Goal: Task Accomplishment & Management: Manage account settings

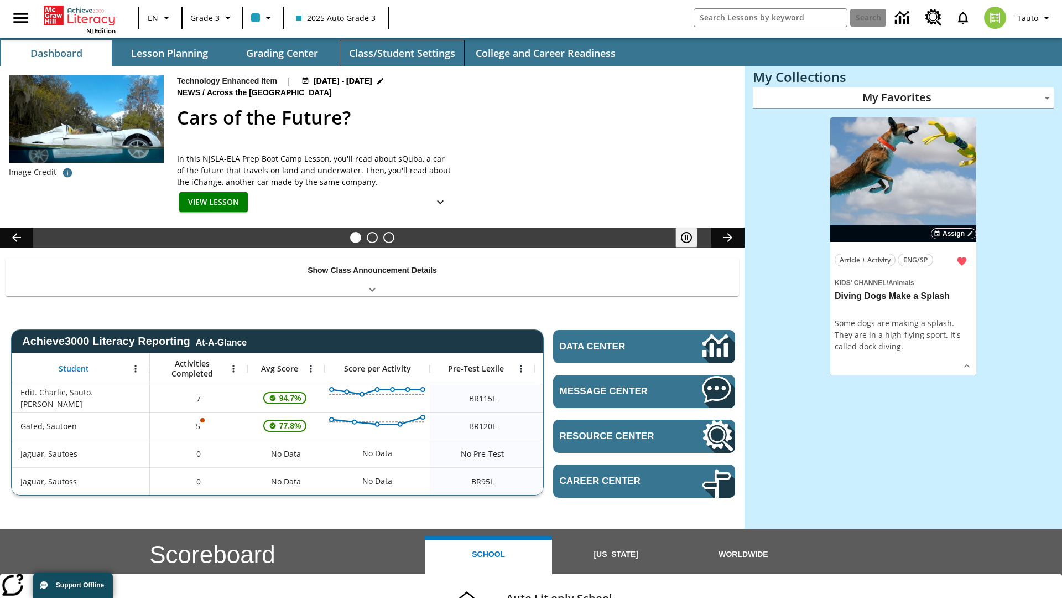
click at [402, 53] on button "Class/Student Settings" at bounding box center [402, 53] width 125 height 27
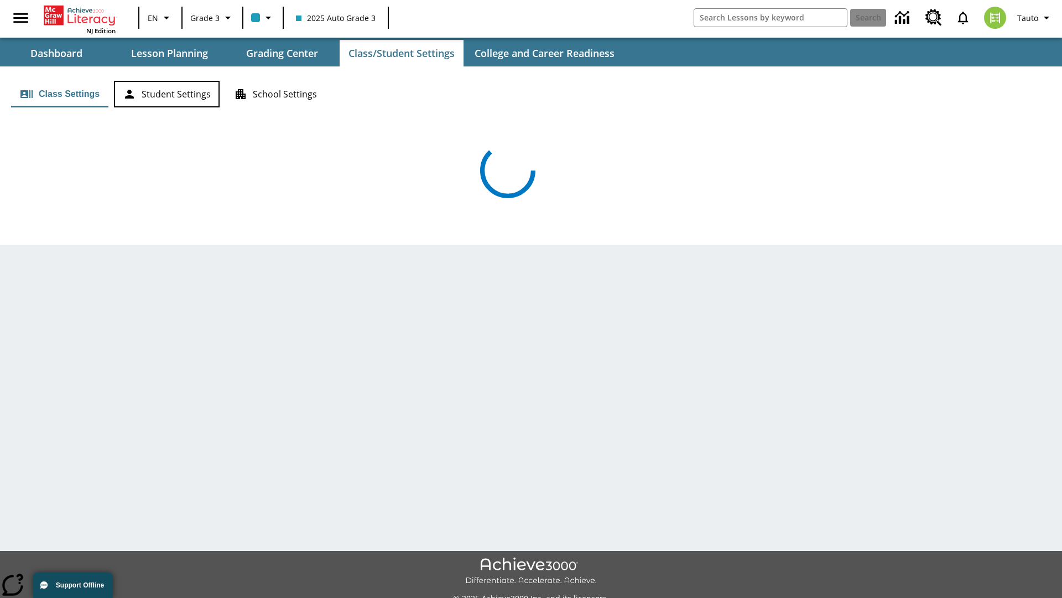
click at [167, 94] on button "Student Settings" at bounding box center [167, 94] width 106 height 27
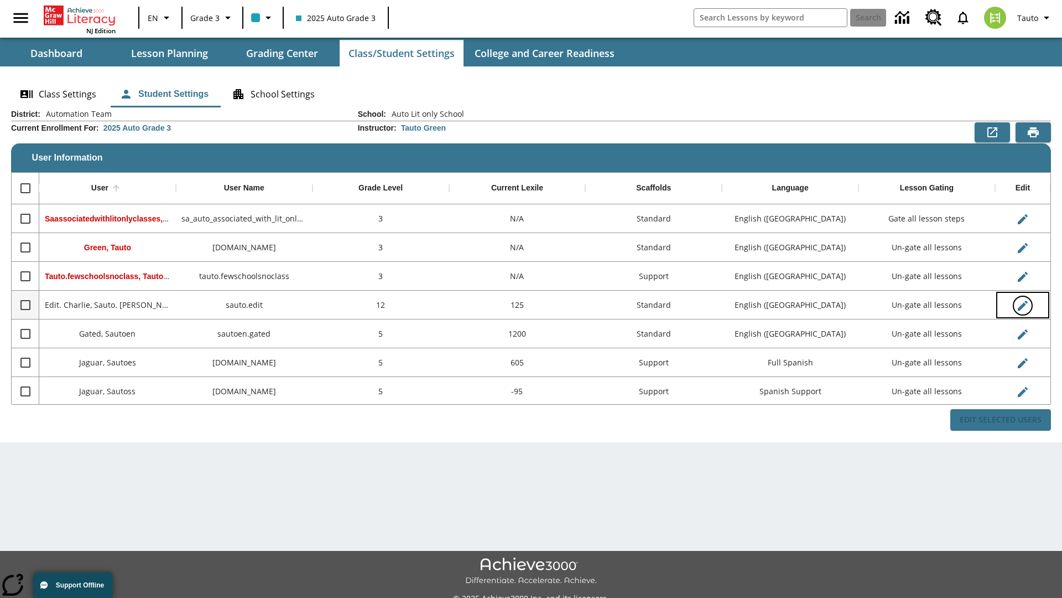
click at [1022, 305] on icon "Edit User" at bounding box center [1023, 305] width 10 height 10
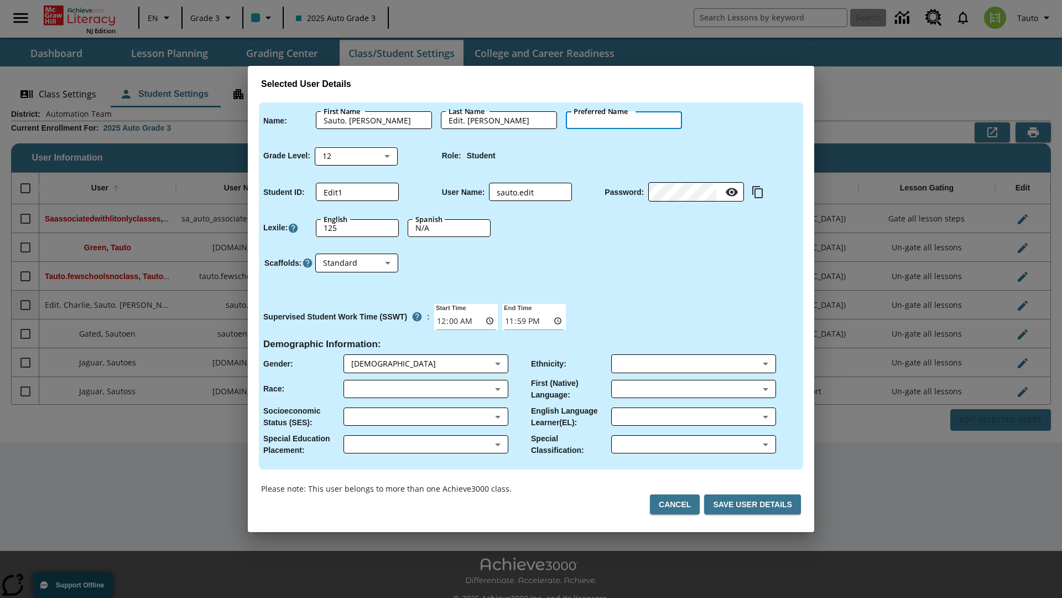
type input "[PERSON_NAME]"
click at [679, 504] on button "Cancel" at bounding box center [675, 504] width 50 height 20
click at [1022, 305] on icon "Edit User" at bounding box center [1023, 305] width 10 height 10
